Goal: Information Seeking & Learning: Learn about a topic

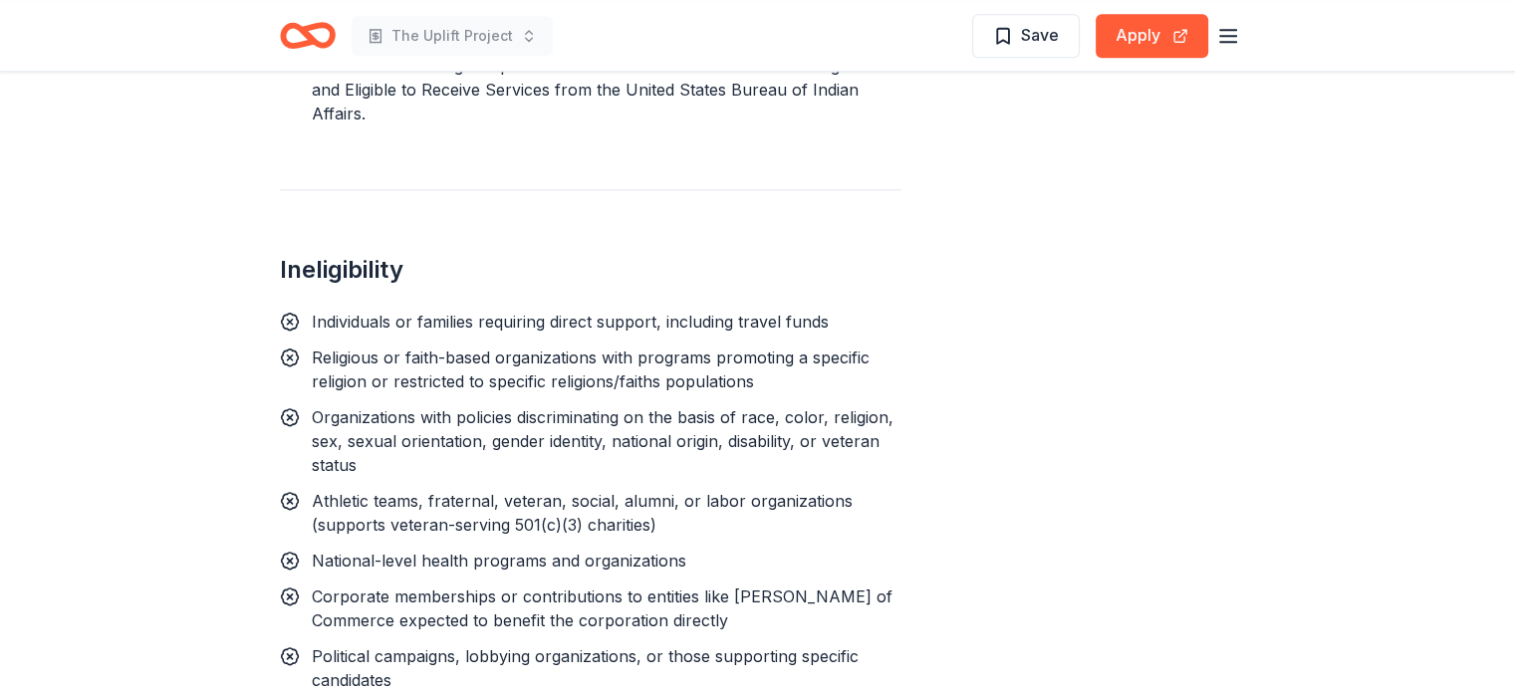
scroll to position [2291, 0]
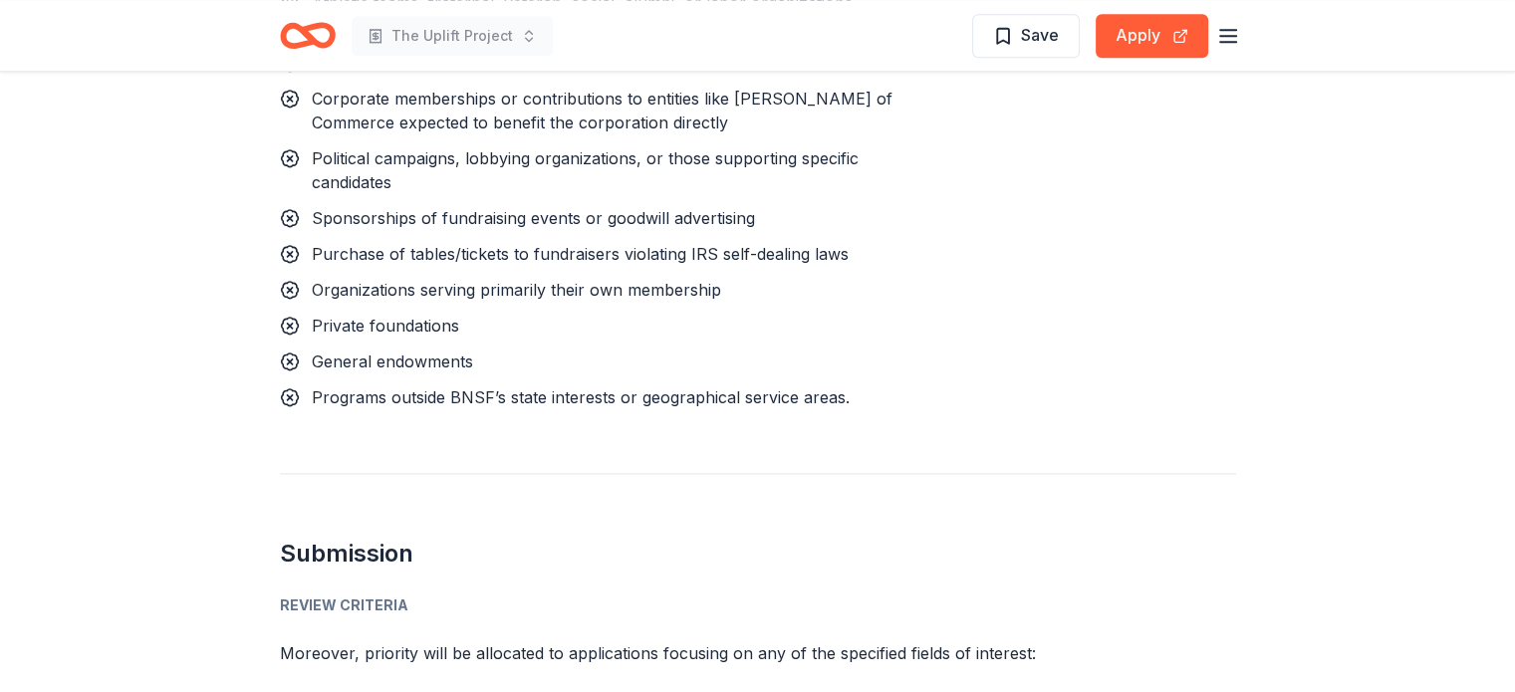
drag, startPoint x: 704, startPoint y: 521, endPoint x: 713, endPoint y: 501, distance: 21.8
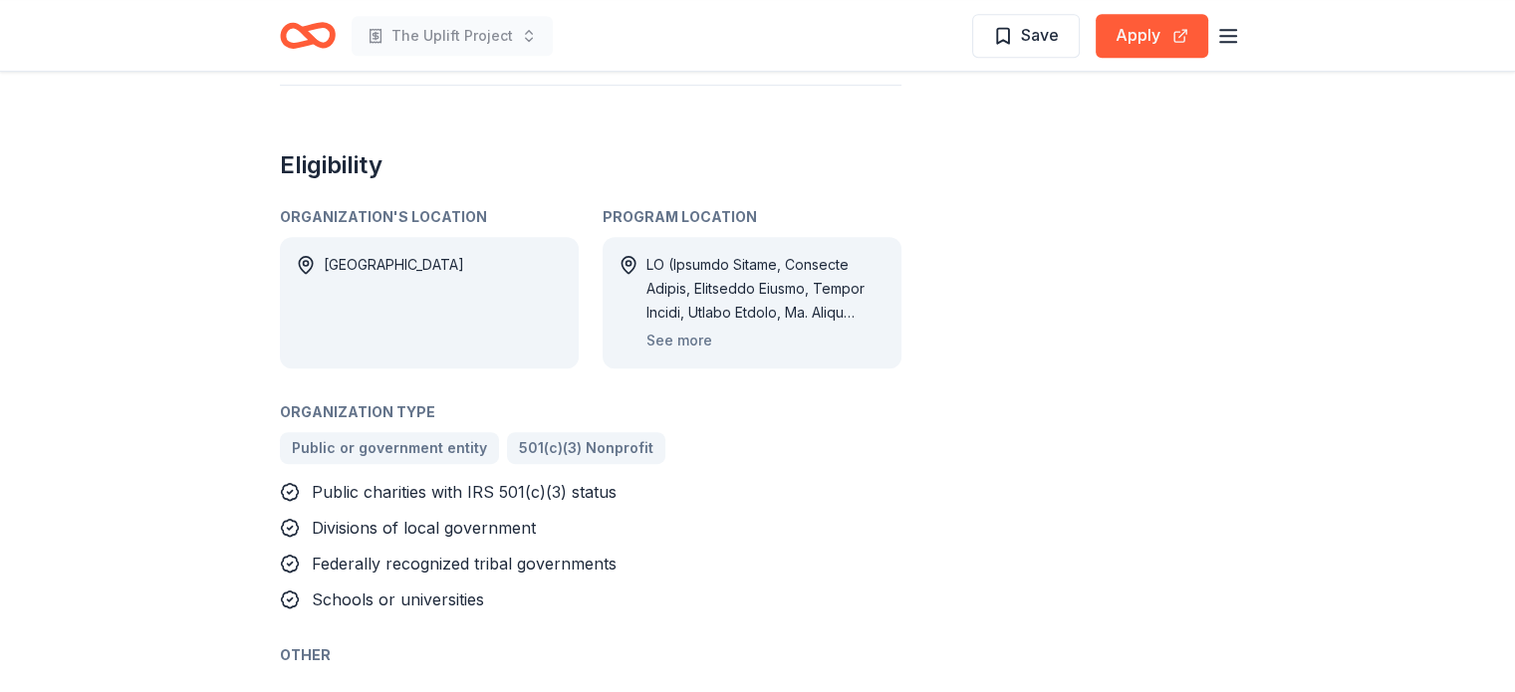
scroll to position [0, 0]
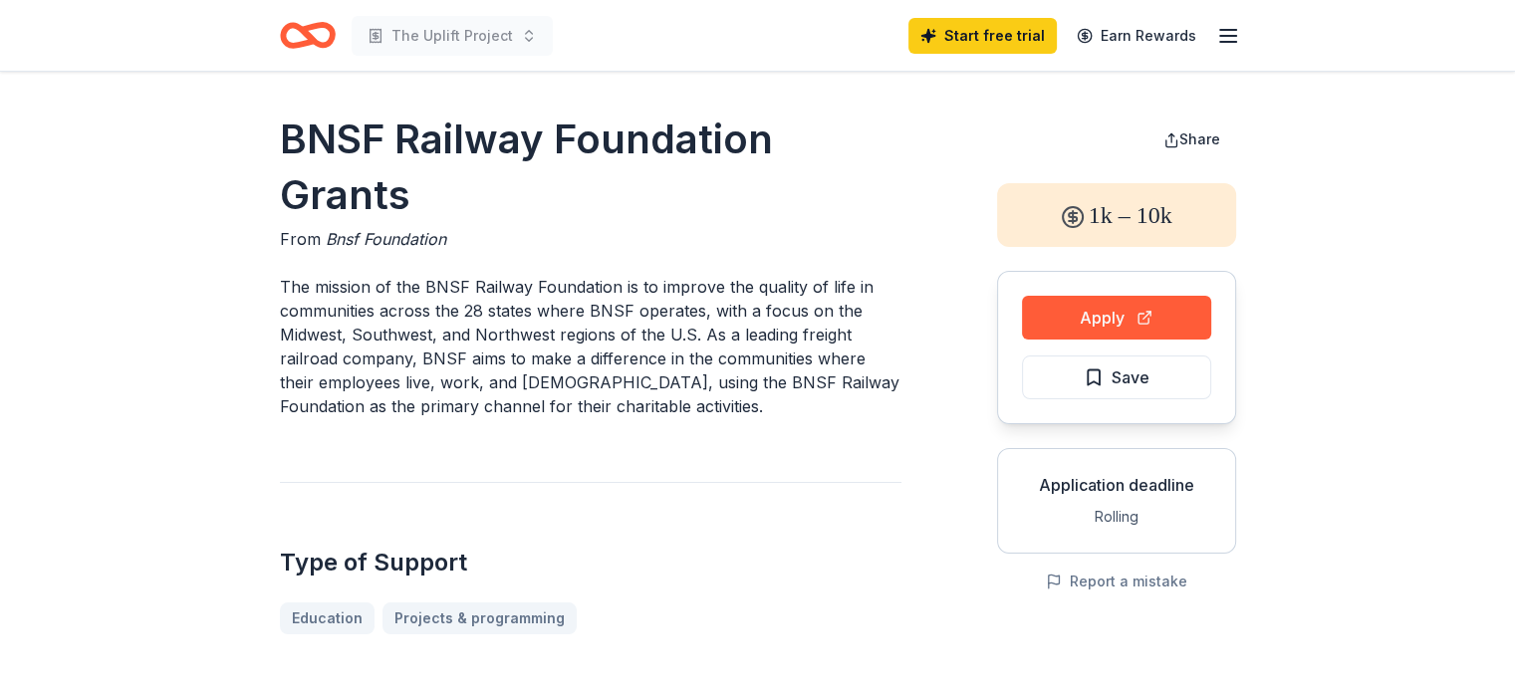
click at [457, 153] on h1 "BNSF Railway Foundation Grants" at bounding box center [591, 168] width 622 height 112
click at [472, 127] on h1 "BNSF Railway Foundation Grants" at bounding box center [591, 168] width 622 height 112
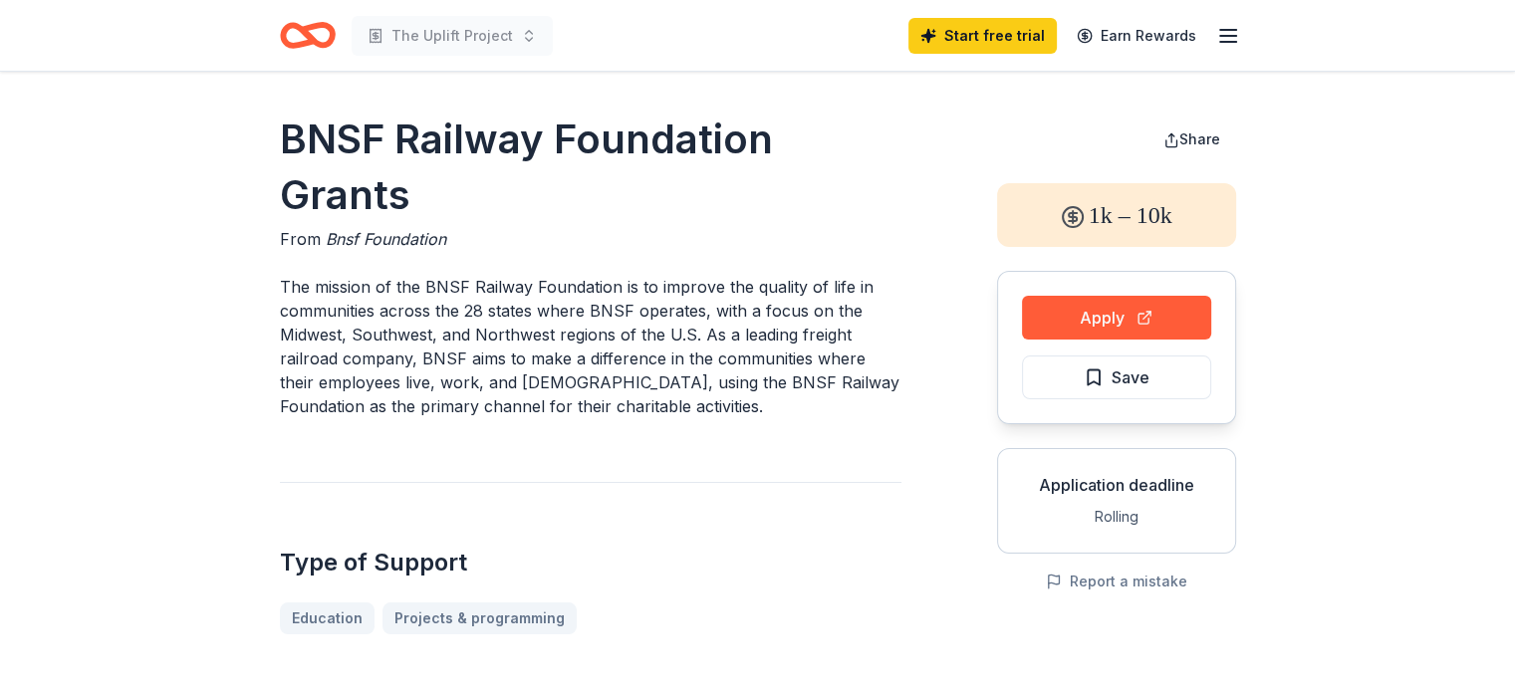
click at [472, 127] on h1 "BNSF Railway Foundation Grants" at bounding box center [591, 168] width 622 height 112
drag, startPoint x: 456, startPoint y: 199, endPoint x: 250, endPoint y: 112, distance: 224.0
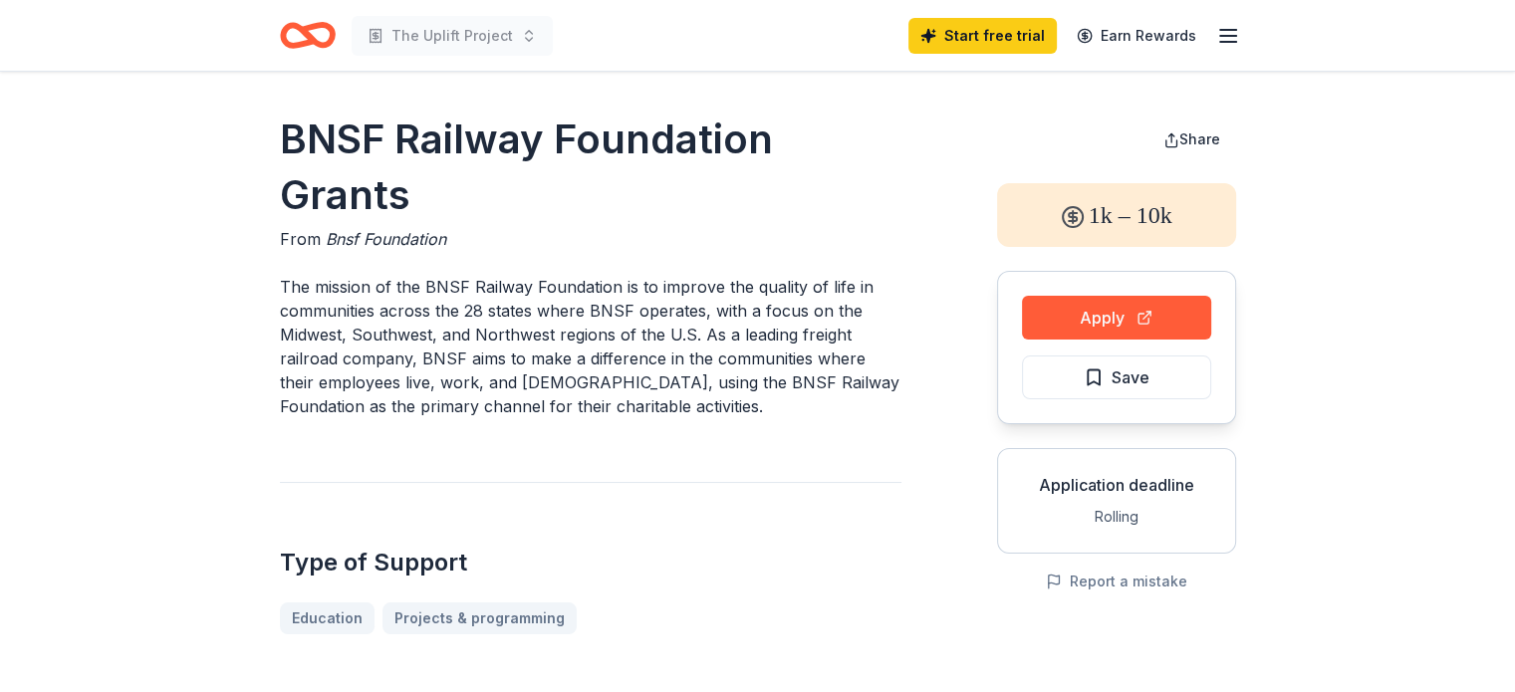
click at [303, 128] on h1 "BNSF Railway Foundation Grants" at bounding box center [591, 168] width 622 height 112
drag, startPoint x: 339, startPoint y: 252, endPoint x: 536, endPoint y: 278, distance: 198.9
